Goal: Information Seeking & Learning: Learn about a topic

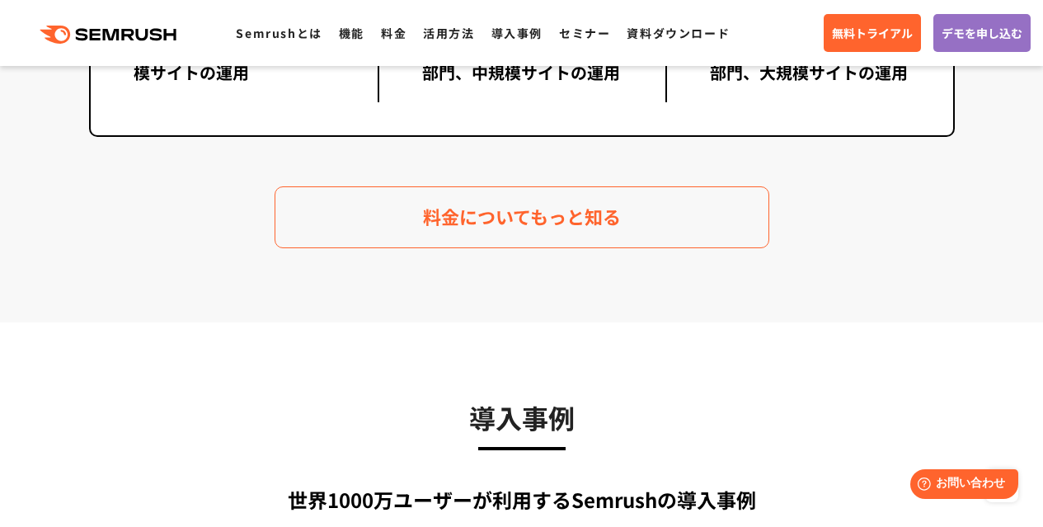
scroll to position [3711, 0]
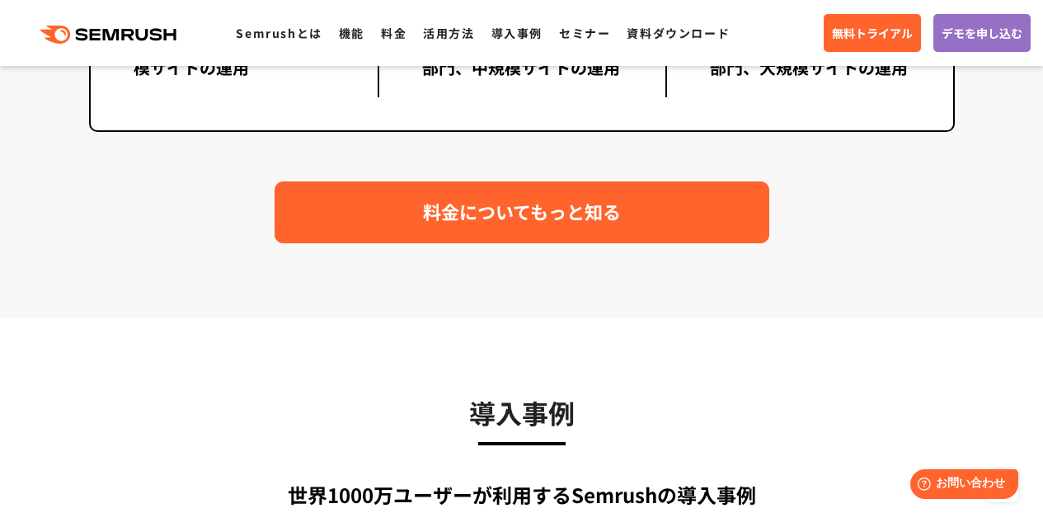
click at [430, 197] on span "料金についてもっと知る" at bounding box center [522, 211] width 198 height 29
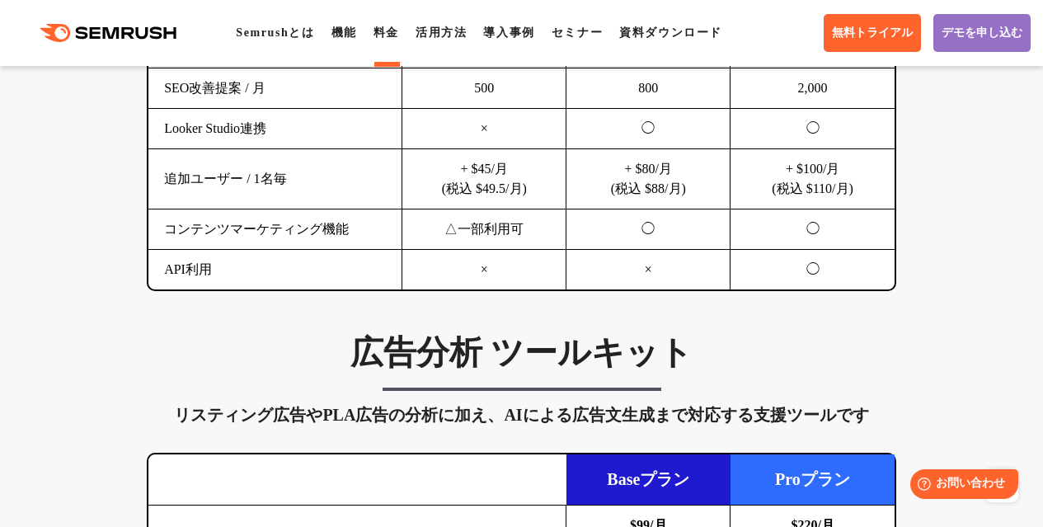
scroll to position [1649, 0]
